Goal: Transaction & Acquisition: Purchase product/service

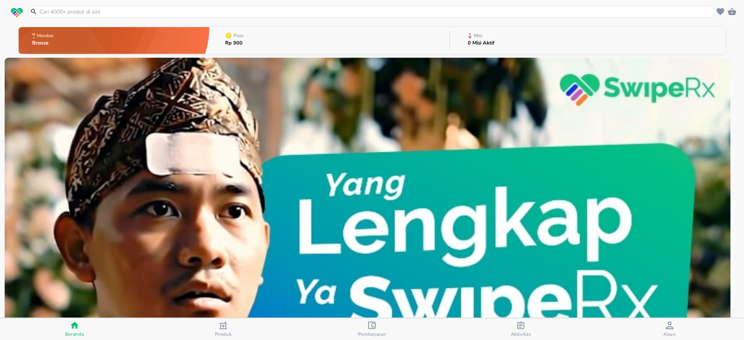
click at [215, 11] on input "text" at bounding box center [376, 12] width 674 height 8
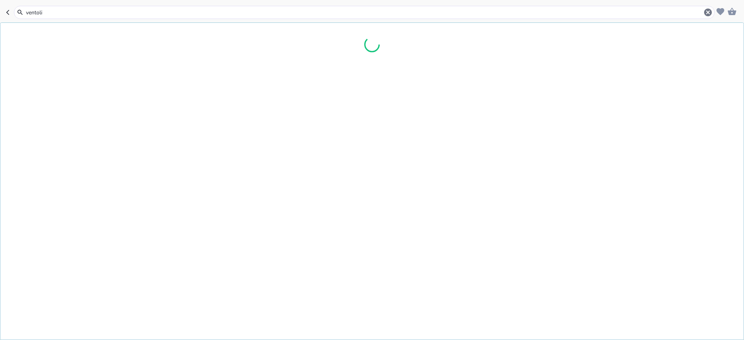
type input "[MEDICAL_DATA]"
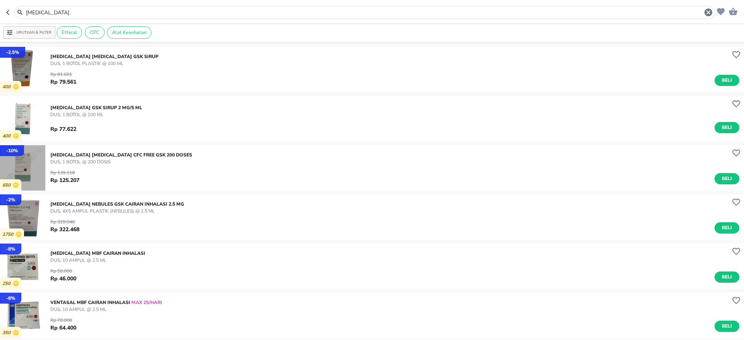
click at [17, 165] on img "button" at bounding box center [22, 167] width 45 height 45
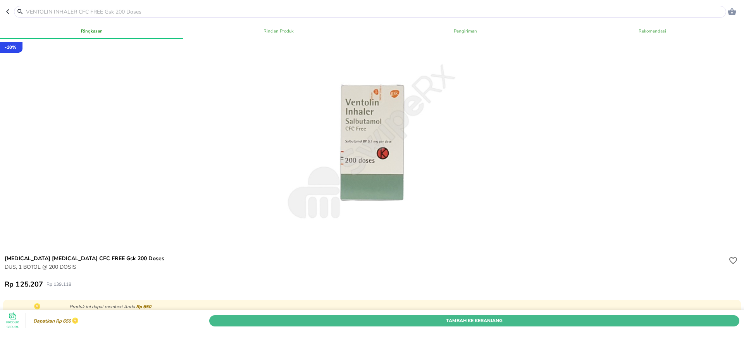
click at [446, 317] on span "Tambah Ke Keranjang" at bounding box center [474, 321] width 519 height 8
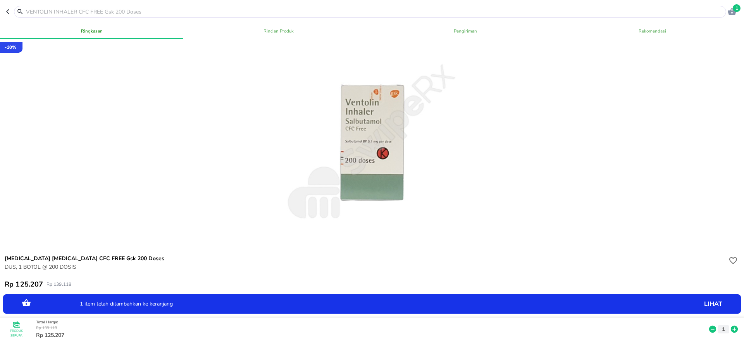
click at [705, 304] on p "lihat" at bounding box center [664, 304] width 116 height 0
